Goal: Browse casually

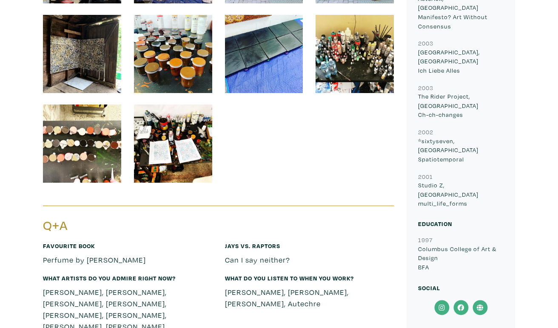
scroll to position [1379, 0]
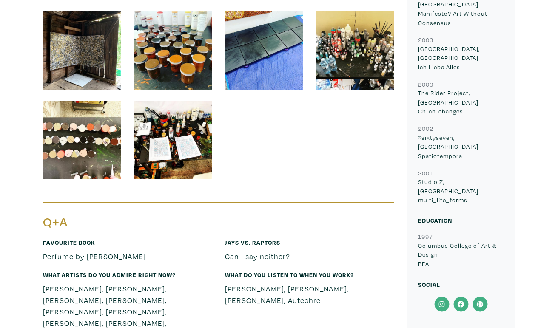
click at [478, 301] on icon at bounding box center [480, 304] width 6 height 6
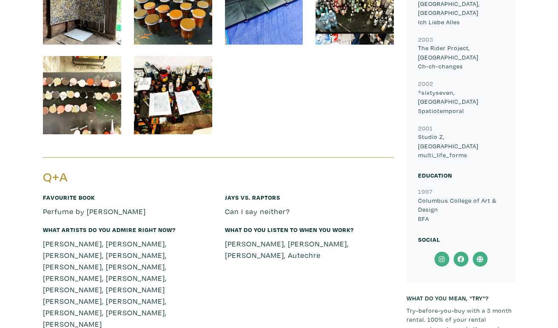
scroll to position [1391, 0]
